Goal: Task Accomplishment & Management: Manage account settings

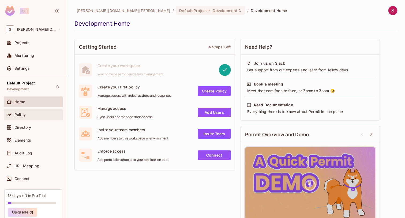
click at [27, 113] on div "Policy" at bounding box center [37, 115] width 46 height 4
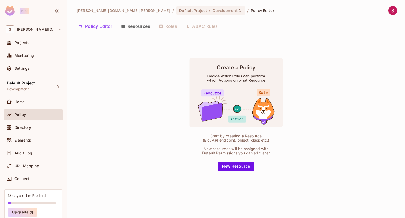
click at [139, 26] on button "Resources" at bounding box center [136, 26] width 38 height 13
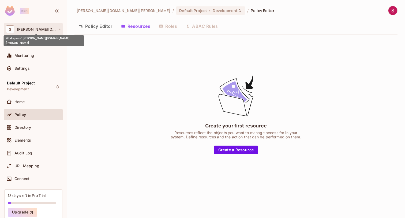
click at [25, 29] on span "[PERSON_NAME][DOMAIN_NAME][PERSON_NAME]" at bounding box center [36, 29] width 39 height 4
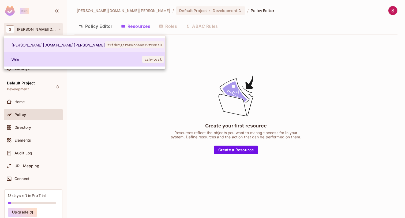
click at [36, 60] on span "Wrkr" at bounding box center [60, 59] width 96 height 5
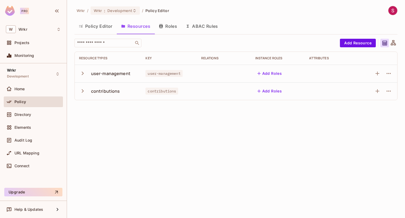
click at [81, 71] on icon "button" at bounding box center [82, 73] width 7 height 7
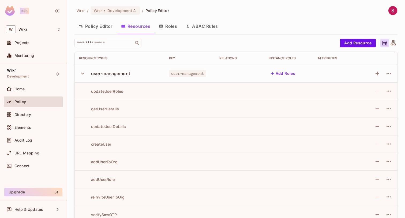
click at [81, 71] on icon "button" at bounding box center [82, 73] width 7 height 7
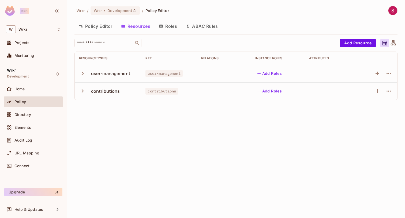
click at [82, 89] on icon "button" at bounding box center [82, 91] width 7 height 7
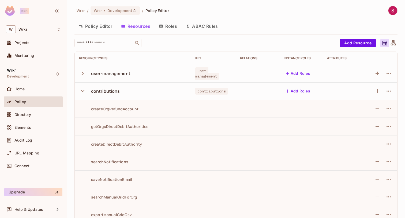
click at [82, 89] on icon "button" at bounding box center [82, 91] width 7 height 7
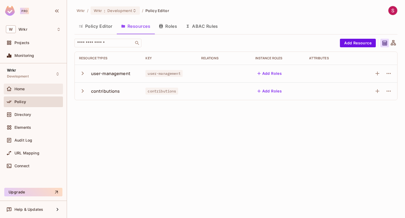
click at [38, 91] on div "Home" at bounding box center [37, 89] width 46 height 4
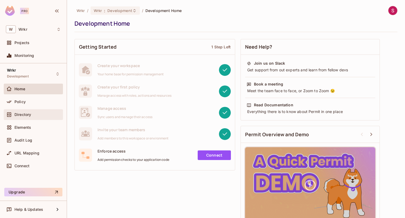
click at [28, 113] on span "Directory" at bounding box center [22, 115] width 17 height 4
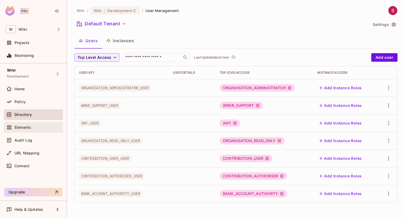
click at [31, 127] on div "Elements" at bounding box center [37, 128] width 46 height 4
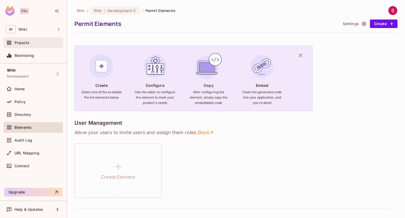
click at [31, 41] on div "Projects" at bounding box center [37, 43] width 46 height 4
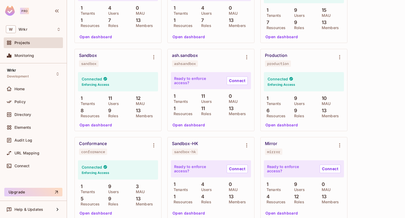
scroll to position [189, 0]
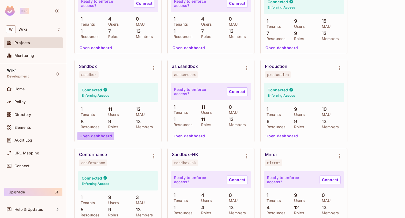
click at [97, 137] on button "Open dashboard" at bounding box center [95, 136] width 37 height 9
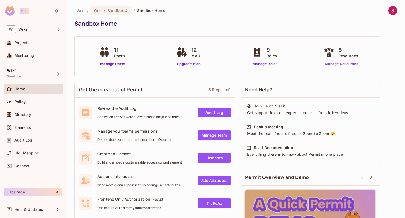
click at [337, 65] on link "Manage Resources" at bounding box center [341, 64] width 39 height 6
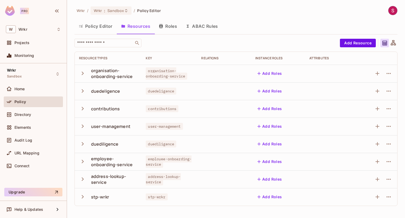
click at [109, 76] on div "organisation-onboarding-service" at bounding box center [114, 74] width 46 height 12
click at [84, 74] on icon "button" at bounding box center [82, 73] width 7 height 7
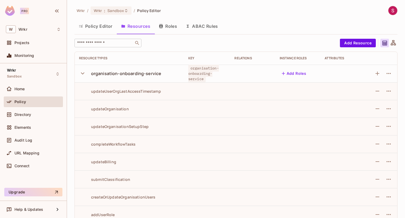
click at [112, 43] on input "text" at bounding box center [104, 42] width 56 height 5
paste input "**********"
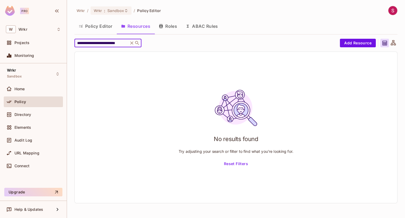
drag, startPoint x: 126, startPoint y: 44, endPoint x: 97, endPoint y: 42, distance: 29.3
click at [97, 42] on input "**********" at bounding box center [101, 42] width 51 height 5
drag, startPoint x: 104, startPoint y: 44, endPoint x: 83, endPoint y: 43, distance: 21.2
click at [83, 43] on input "**********" at bounding box center [101, 42] width 51 height 5
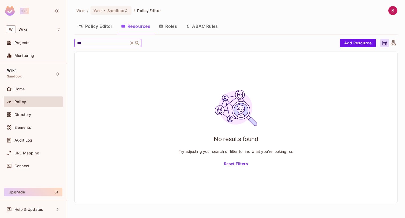
type input "***"
click at [131, 44] on icon at bounding box center [131, 42] width 3 height 3
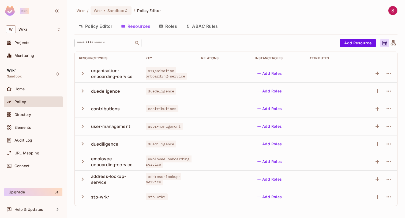
click at [84, 74] on icon "button" at bounding box center [82, 73] width 7 height 7
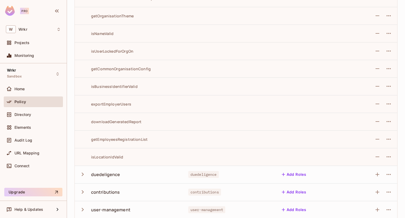
scroll to position [782, 0]
click at [134, 137] on div "getEmployeesRegistrationList" at bounding box center [113, 139] width 69 height 5
click at [127, 139] on div "getEmployeesRegistrationList" at bounding box center [113, 139] width 69 height 5
copy div "getEmployeesRegistrationList"
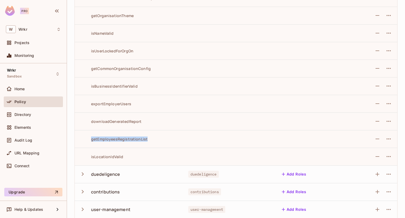
click at [114, 142] on td "getEmployeesRegistrationList" at bounding box center [129, 139] width 109 height 18
click at [386, 138] on icon "button" at bounding box center [388, 139] width 6 height 6
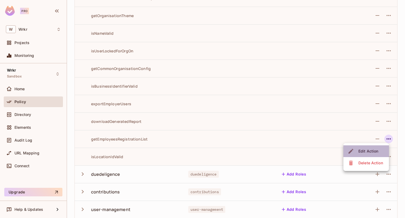
click at [373, 148] on span "Edit Action" at bounding box center [368, 151] width 23 height 9
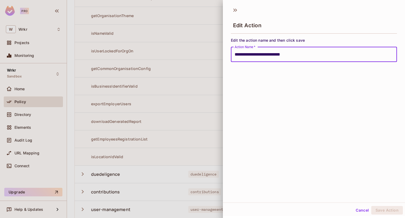
click at [361, 209] on button "Cancel" at bounding box center [361, 210] width 17 height 9
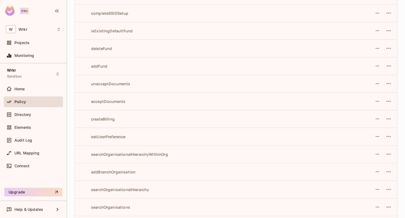
scroll to position [0, 0]
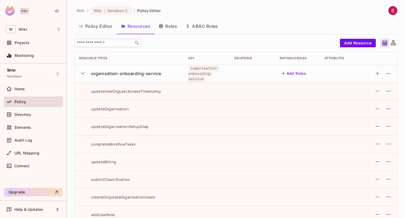
click at [82, 75] on icon "button" at bounding box center [82, 73] width 7 height 7
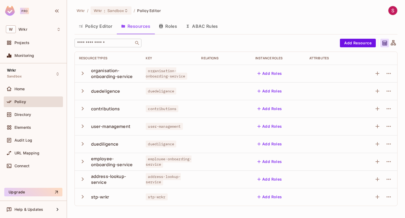
click at [84, 74] on icon "button" at bounding box center [82, 73] width 7 height 7
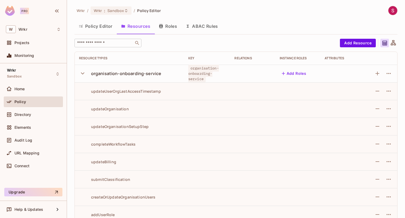
click at [82, 73] on icon "button" at bounding box center [82, 74] width 3 height 2
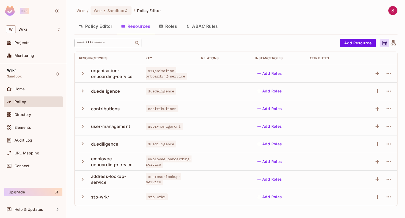
click at [82, 73] on icon "button" at bounding box center [82, 73] width 7 height 7
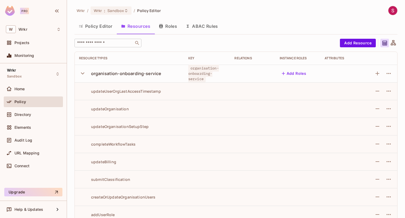
click at [167, 28] on button "Roles" at bounding box center [167, 26] width 27 height 13
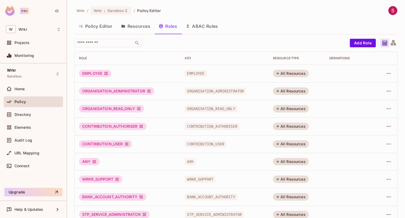
scroll to position [10, 0]
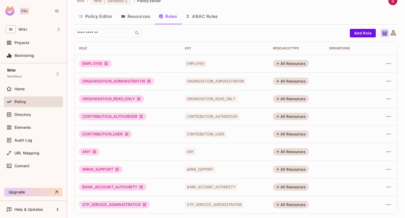
click at [107, 168] on div "WRKR_SUPPORT" at bounding box center [100, 169] width 43 height 7
click at [297, 170] on div "All Resources" at bounding box center [291, 169] width 36 height 7
click at [392, 168] on button "button" at bounding box center [388, 169] width 9 height 9
click at [349, 151] on div at bounding box center [202, 109] width 405 height 218
click at [281, 170] on div "All Resources" at bounding box center [291, 169] width 36 height 7
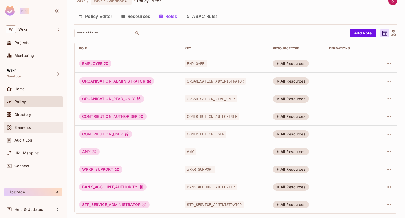
click at [26, 124] on div "Elements" at bounding box center [33, 127] width 55 height 6
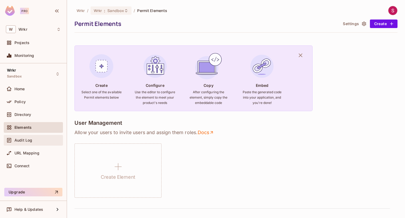
click at [34, 143] on div "Audit Log" at bounding box center [33, 140] width 59 height 11
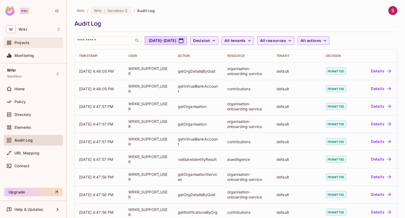
click at [33, 41] on div "Projects" at bounding box center [37, 43] width 46 height 4
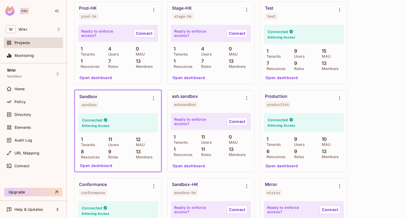
scroll to position [171, 0]
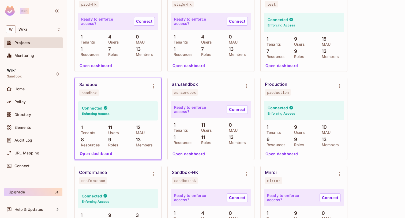
click at [97, 157] on button "Open dashboard" at bounding box center [96, 154] width 37 height 9
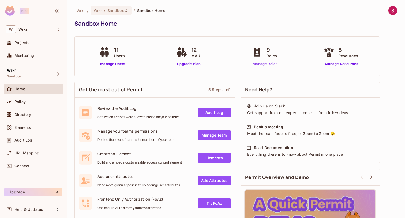
click at [267, 64] on link "Manage Roles" at bounding box center [264, 64] width 29 height 6
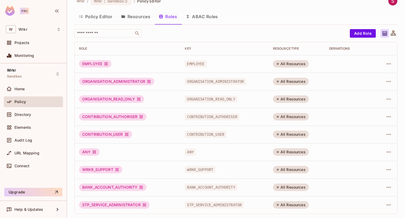
scroll to position [10, 0]
click at [391, 61] on icon "button" at bounding box center [388, 63] width 6 height 6
click at [140, 18] on div at bounding box center [202, 109] width 405 height 218
click at [139, 15] on button "Resources" at bounding box center [136, 16] width 38 height 13
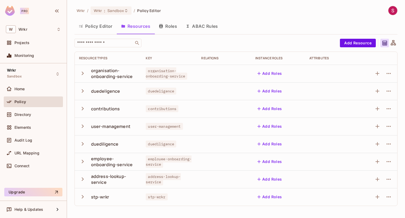
click at [82, 73] on icon "button" at bounding box center [82, 73] width 7 height 7
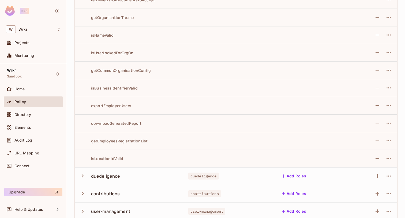
scroll to position [779, 0]
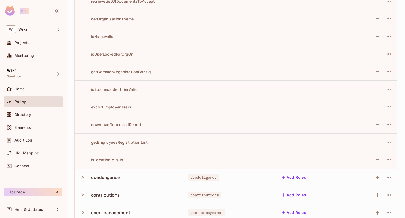
click at [155, 143] on div "getEmployeesRegistrationList" at bounding box center [129, 142] width 101 height 5
click at [388, 142] on icon "button" at bounding box center [388, 142] width 6 height 6
click at [377, 141] on div at bounding box center [202, 109] width 405 height 218
click at [376, 142] on icon "button" at bounding box center [377, 142] width 4 height 1
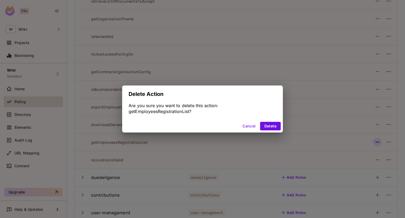
click at [376, 142] on div "Delete Action Are you sure you want to delete this action: getEmployeesRegistra…" at bounding box center [202, 109] width 405 height 218
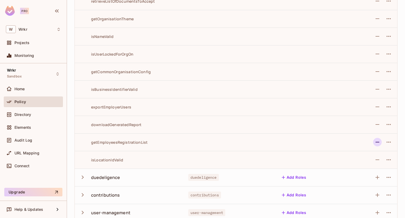
click at [376, 142] on icon "button" at bounding box center [377, 142] width 4 height 1
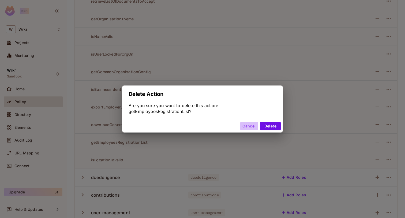
click at [246, 126] on button "Cancel" at bounding box center [248, 126] width 17 height 9
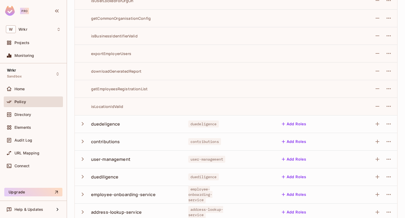
scroll to position [858, 0]
